Goal: Task Accomplishment & Management: Manage account settings

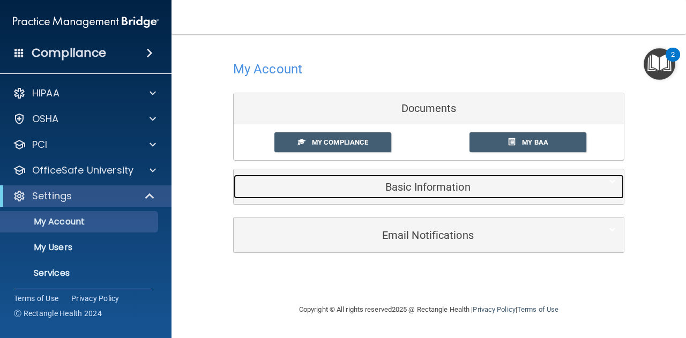
click at [413, 189] on h5 "Basic Information" at bounding box center [412, 187] width 341 height 12
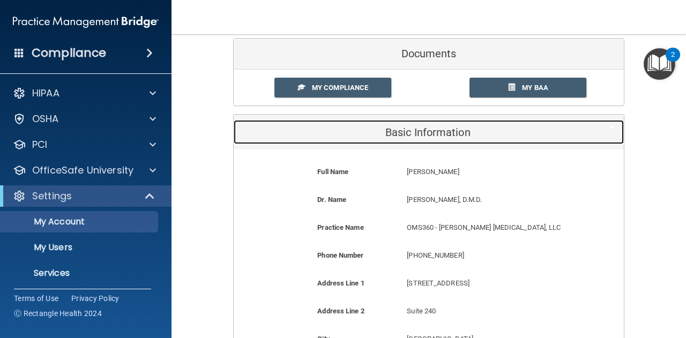
scroll to position [54, 0]
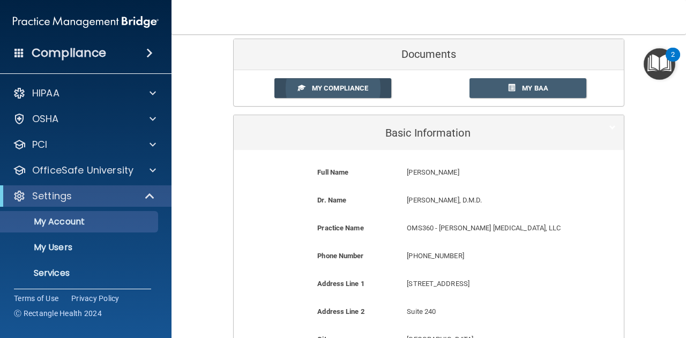
click at [302, 88] on link "My Compliance" at bounding box center [332, 88] width 117 height 20
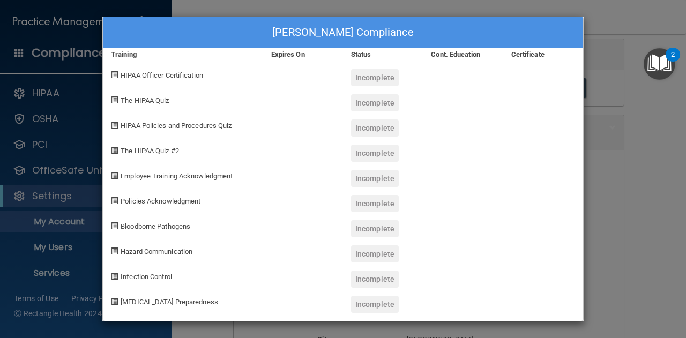
drag, startPoint x: 495, startPoint y: 27, endPoint x: 352, endPoint y: 38, distance: 144.1
click at [352, 38] on div "[PERSON_NAME] Compliance" at bounding box center [343, 32] width 480 height 31
click at [629, 219] on div "[PERSON_NAME] Compliance Training Expires On Status Cont. Education Certificate…" at bounding box center [343, 169] width 686 height 338
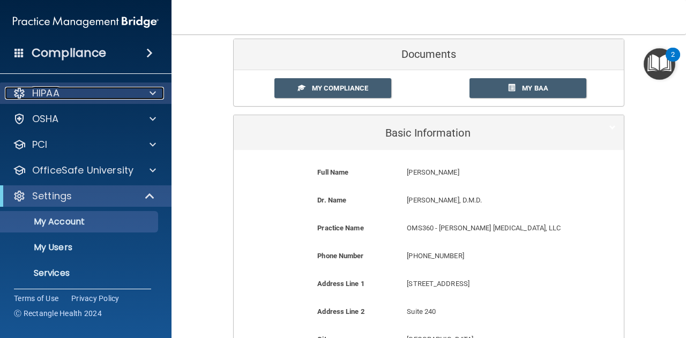
click at [67, 96] on div "HIPAA" at bounding box center [71, 93] width 133 height 13
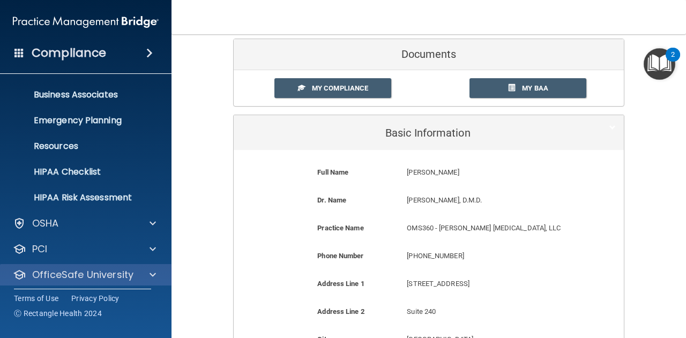
scroll to position [78, 0]
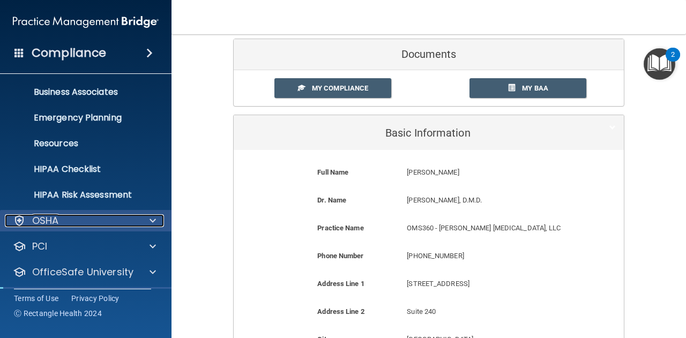
click at [70, 214] on div "OSHA" at bounding box center [71, 220] width 133 height 13
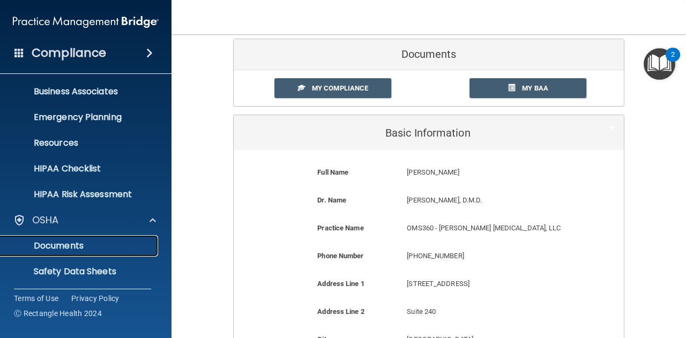
click at [61, 241] on p "Documents" at bounding box center [80, 246] width 146 height 11
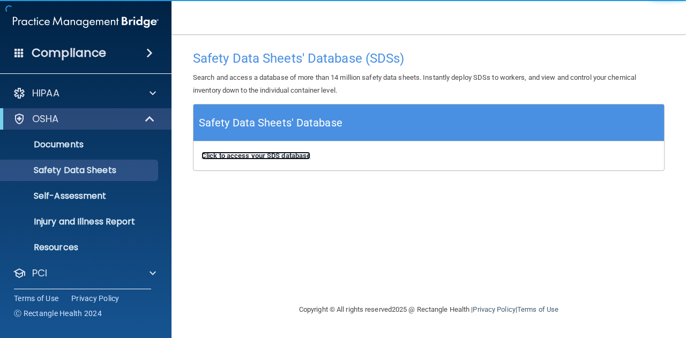
click at [240, 156] on b "Click to access your SDS database" at bounding box center [256, 156] width 109 height 8
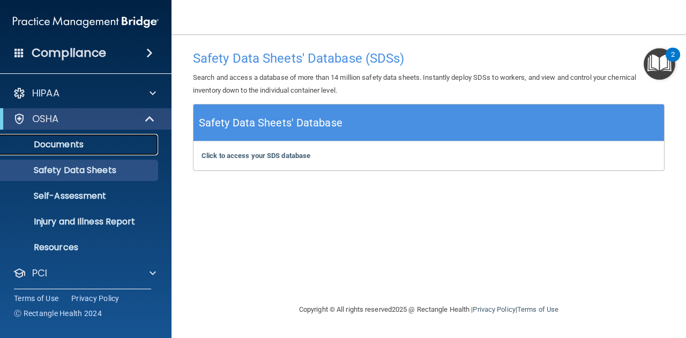
click at [57, 145] on p "Documents" at bounding box center [80, 144] width 146 height 11
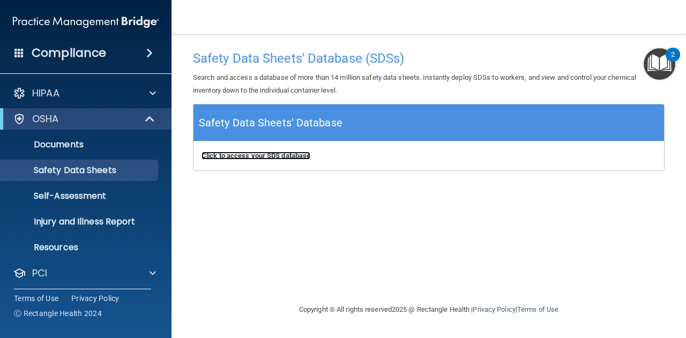
click at [247, 159] on b "Click to access your SDS database" at bounding box center [256, 156] width 109 height 8
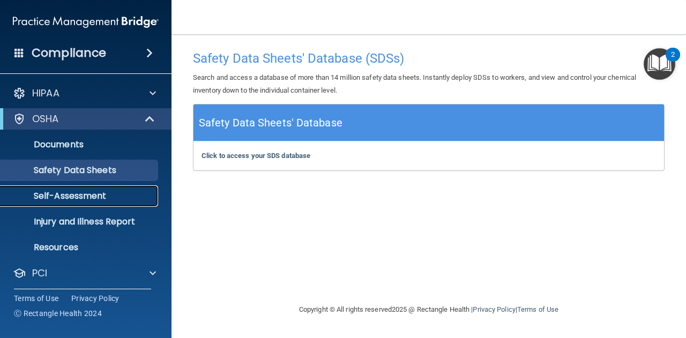
click at [67, 200] on p "Self-Assessment" at bounding box center [80, 196] width 146 height 11
